Goal: Find contact information: Find contact information

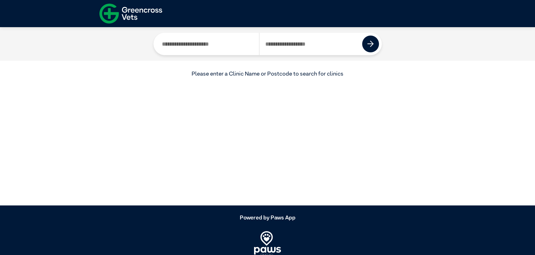
click at [289, 45] on input "Search by Postcode" at bounding box center [310, 44] width 103 height 22
type input "****"
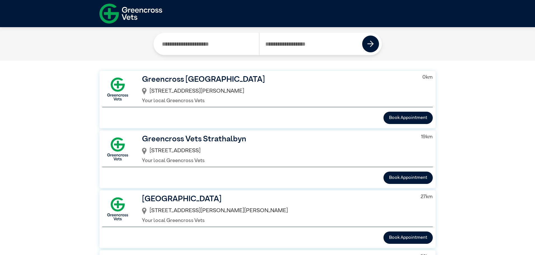
click at [225, 76] on h3 "Greencross [GEOGRAPHIC_DATA]" at bounding box center [278, 80] width 272 height 12
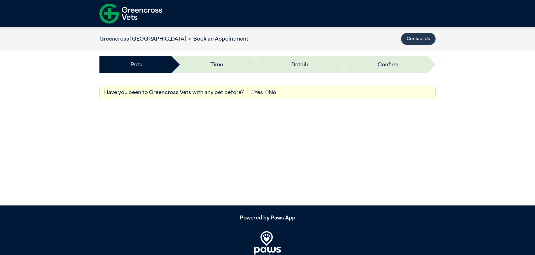
click at [414, 38] on button "Contact Us" at bounding box center [418, 39] width 34 height 12
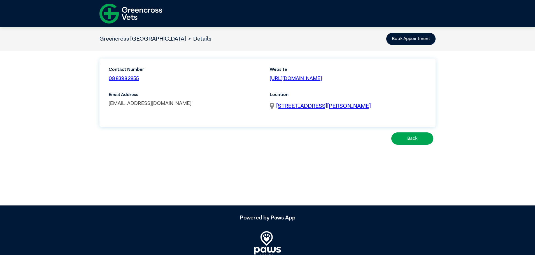
drag, startPoint x: 231, startPoint y: 105, endPoint x: 110, endPoint y: 104, distance: 121.3
click at [110, 104] on p "[EMAIL_ADDRESS][DOMAIN_NAME]" at bounding box center [187, 104] width 157 height 8
copy link "[EMAIL_ADDRESS][DOMAIN_NAME]"
drag, startPoint x: 147, startPoint y: 80, endPoint x: 109, endPoint y: 80, distance: 38.4
click at [109, 80] on p "08 8398 2855" at bounding box center [146, 79] width 75 height 8
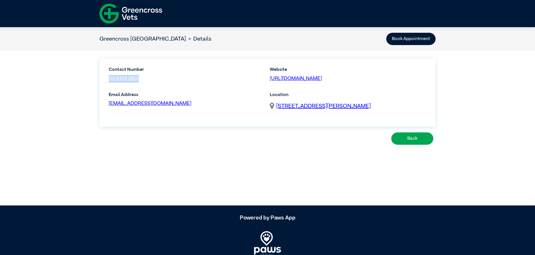
copy link "08 8398 2855"
